Goal: Find specific page/section: Find specific page/section

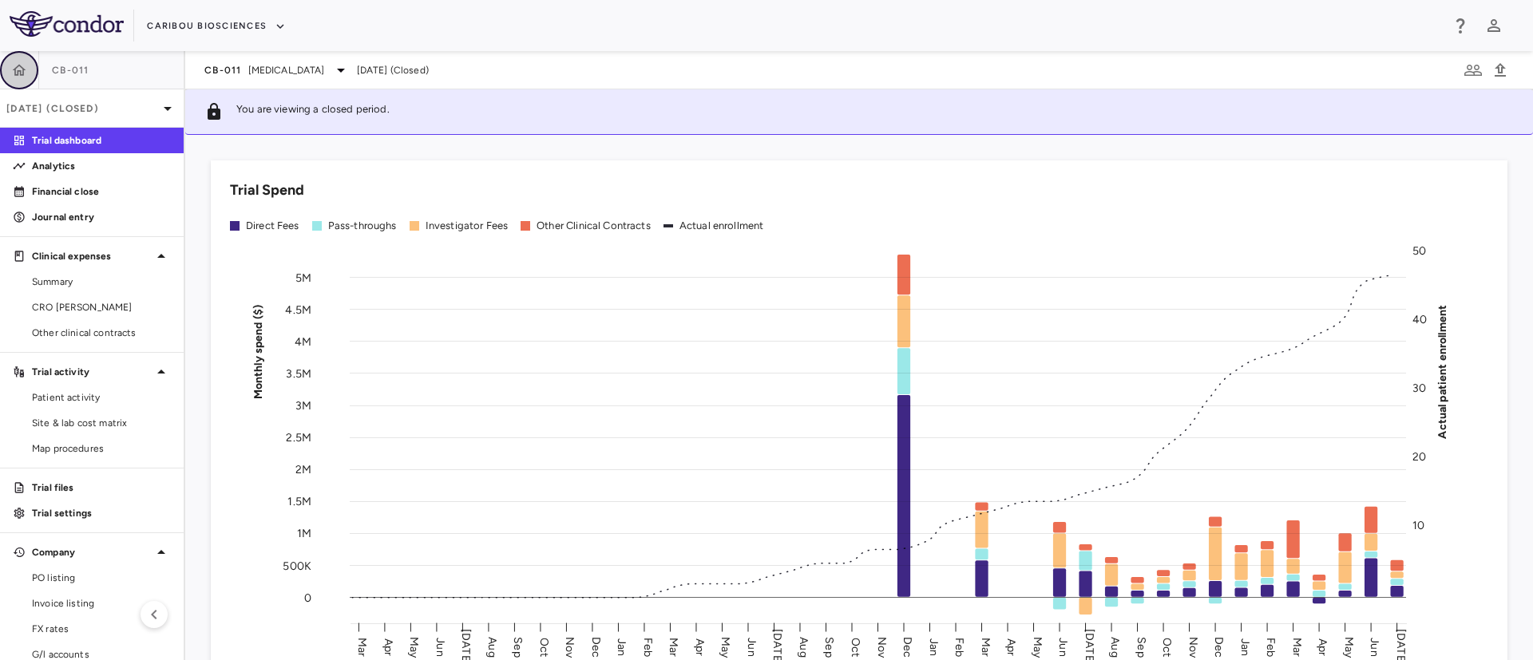
click at [29, 71] on button "button" at bounding box center [19, 70] width 38 height 38
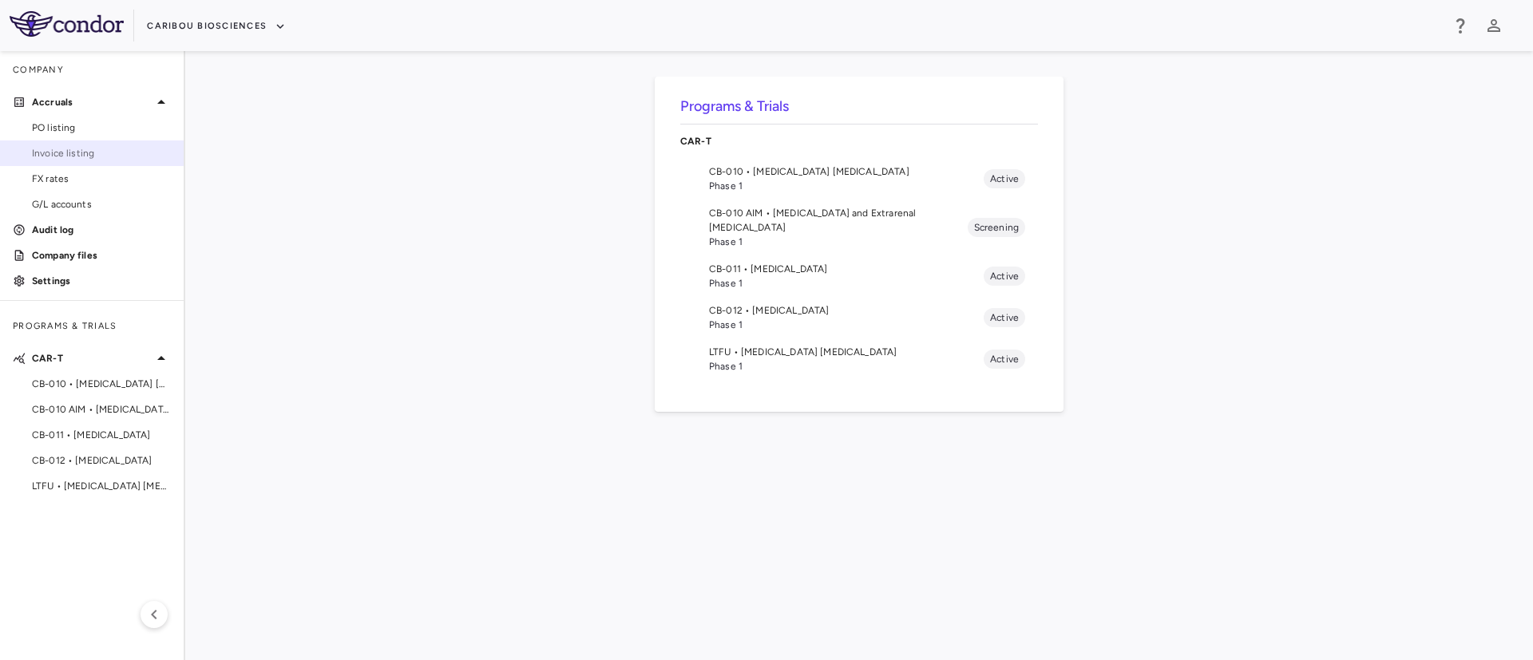
click at [75, 159] on span "Invoice listing" at bounding box center [101, 153] width 139 height 14
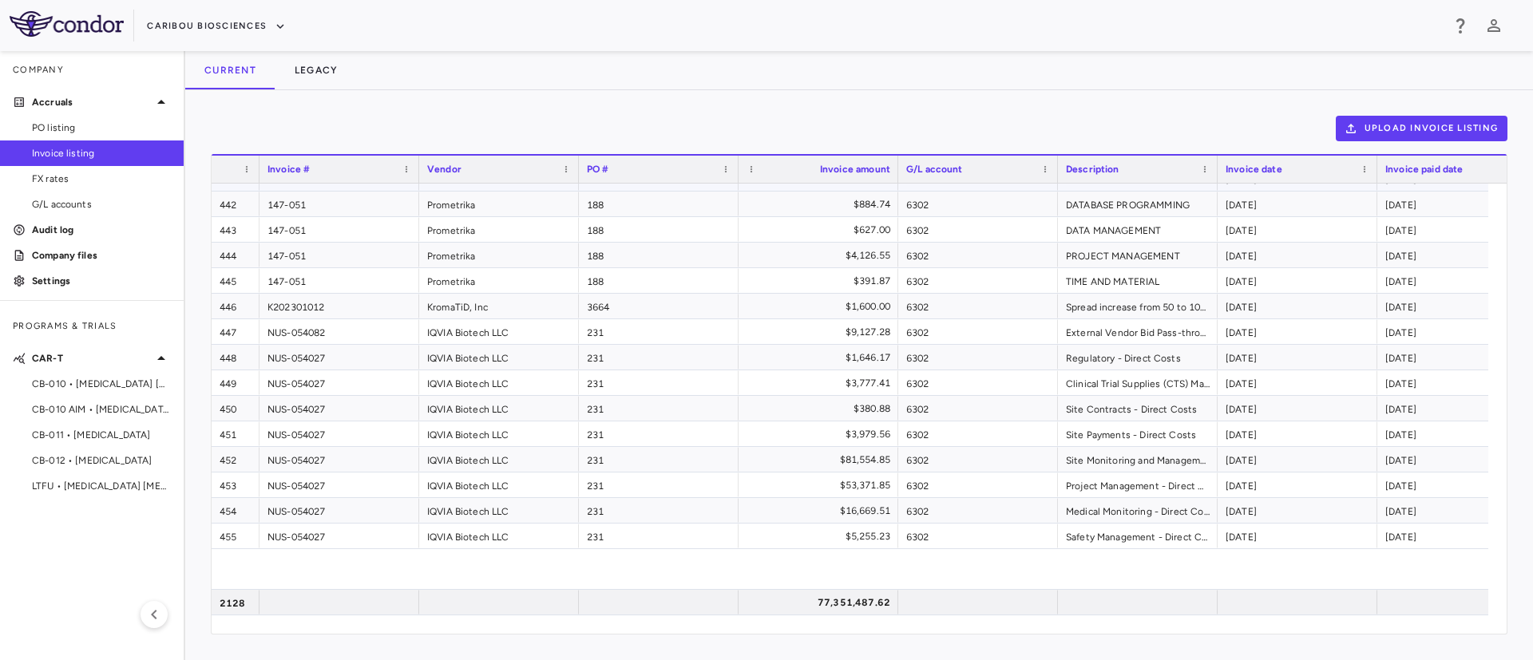
scroll to position [11799, 0]
